Goal: Use online tool/utility

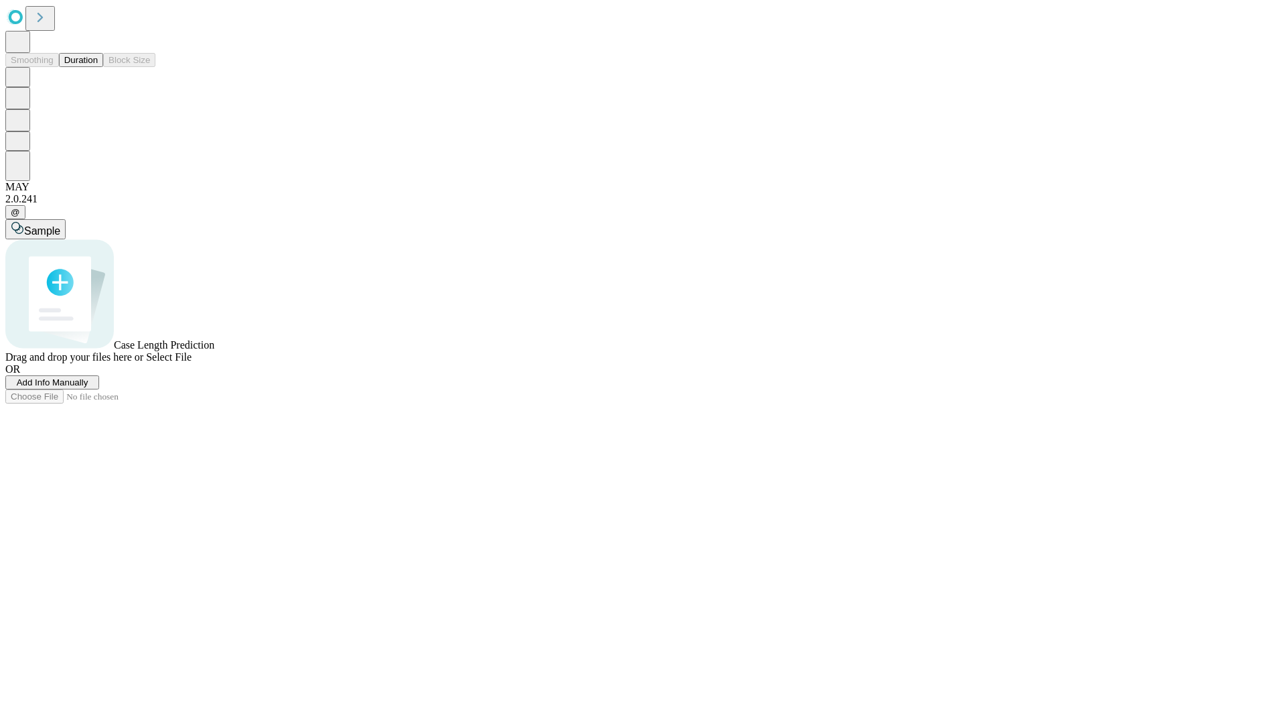
click at [98, 67] on button "Duration" at bounding box center [81, 60] width 44 height 14
click at [60, 225] on span "Sample" at bounding box center [42, 230] width 36 height 11
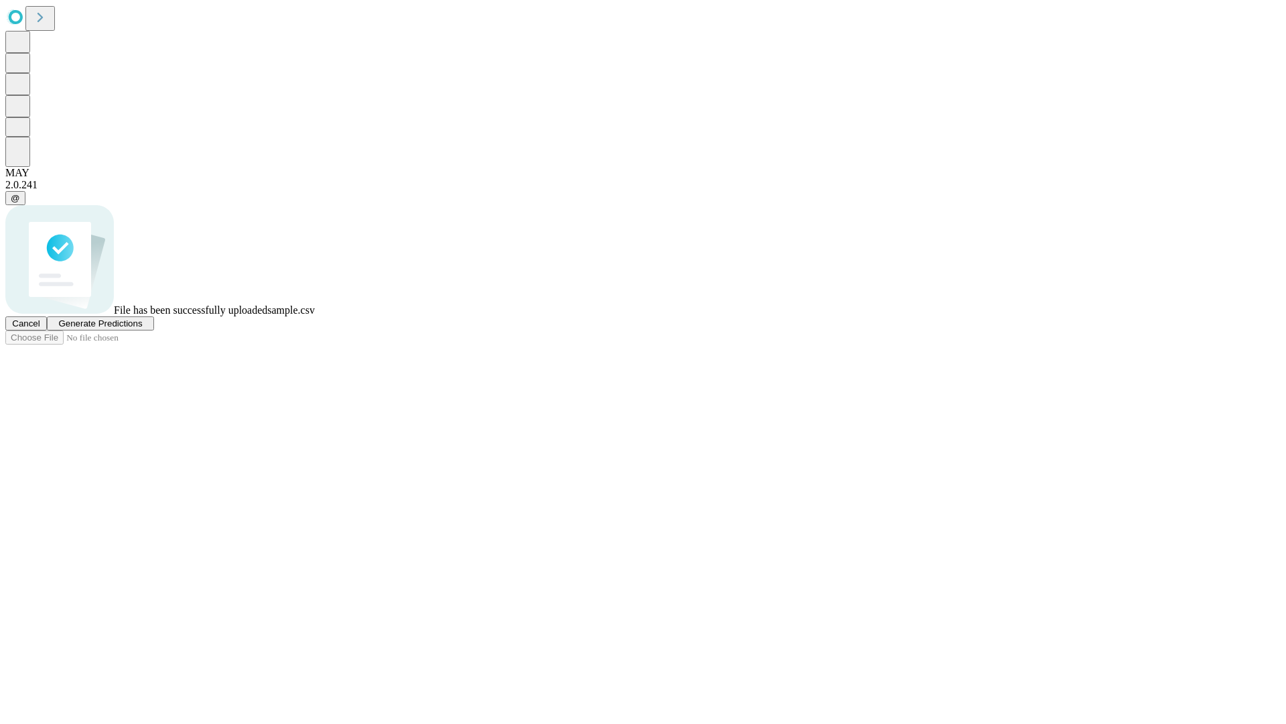
click at [142, 328] on span "Generate Predictions" at bounding box center [100, 323] width 84 height 10
